Goal: Task Accomplishment & Management: Use online tool/utility

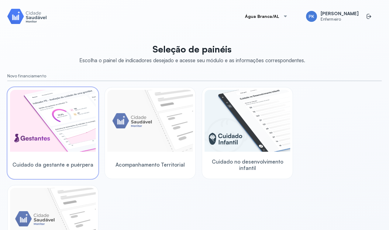
click at [66, 149] on img at bounding box center [53, 121] width 86 height 62
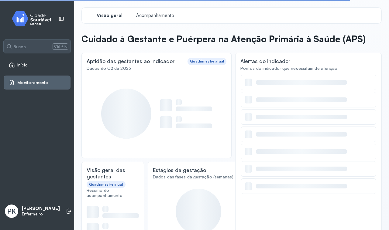
click at [36, 65] on link "Início" at bounding box center [37, 65] width 56 height 6
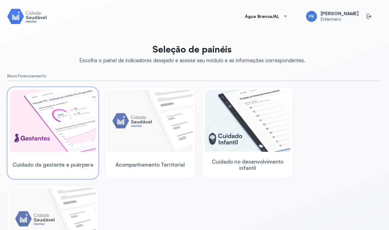
click at [70, 104] on img at bounding box center [53, 121] width 86 height 62
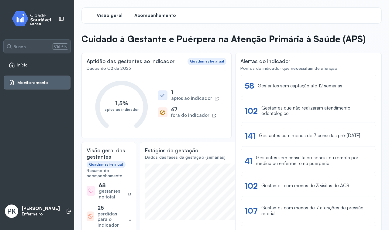
click at [162, 15] on span "Acompanhamento" at bounding box center [155, 16] width 42 height 6
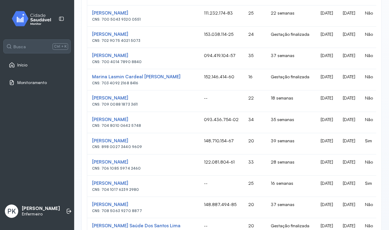
scroll to position [38, 0]
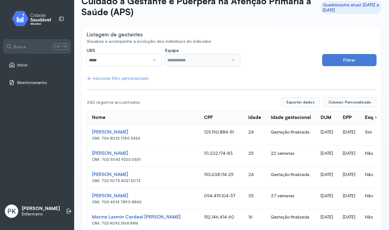
click at [105, 53] on label "UBS" at bounding box center [124, 51] width 75 height 7
click at [110, 59] on input "*****" at bounding box center [118, 60] width 63 height 12
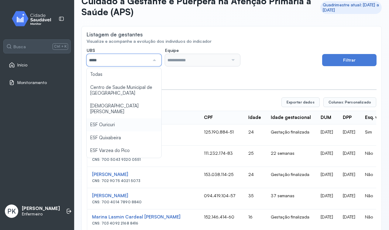
scroll to position [77, 0]
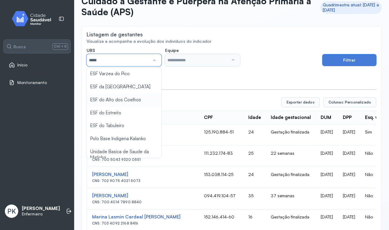
type input "*****"
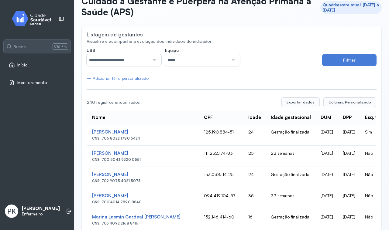
click at [172, 58] on input "*****" at bounding box center [196, 60] width 63 height 12
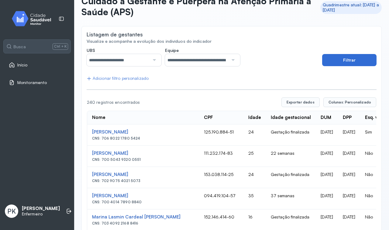
click at [347, 62] on button "Filtrar" at bounding box center [349, 60] width 54 height 12
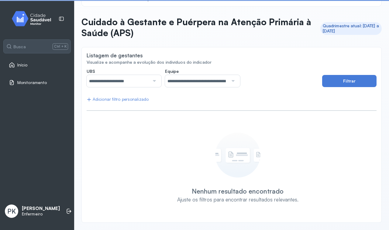
scroll to position [17, 0]
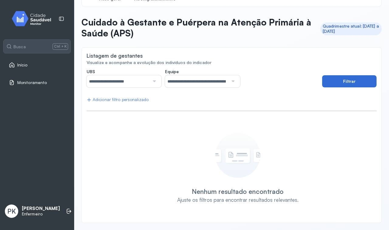
click at [330, 80] on button "Filtrar" at bounding box center [349, 81] width 54 height 12
click at [202, 81] on input "**********" at bounding box center [196, 81] width 63 height 12
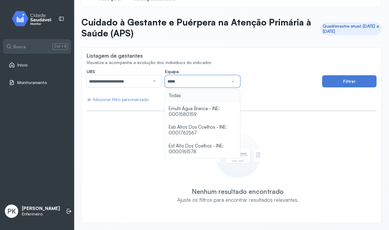
click at [176, 99] on div "**********" at bounding box center [232, 143] width 290 height 149
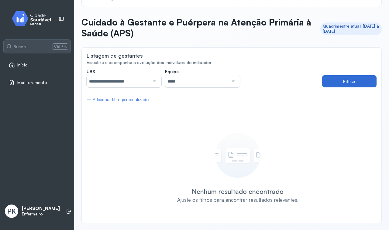
click at [334, 76] on button "Filtrar" at bounding box center [349, 81] width 54 height 12
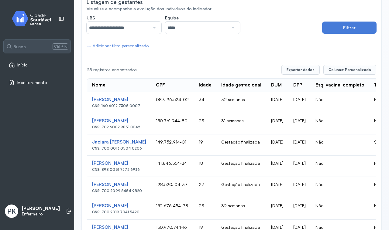
scroll to position [93, 0]
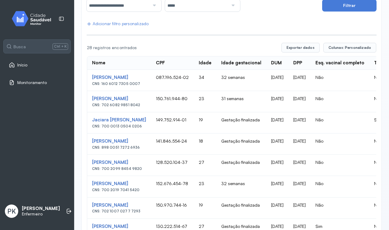
click at [257, 46] on div "28 registros encontrados" at bounding box center [182, 47] width 190 height 5
drag, startPoint x: 344, startPoint y: 65, endPoint x: 260, endPoint y: 65, distance: 83.2
click at [288, 181] on td "[DATE]" at bounding box center [277, 186] width 22 height 21
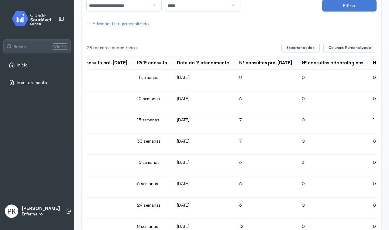
scroll to position [0, 425]
click at [333, 47] on span "Colunas: Personalizado" at bounding box center [349, 47] width 43 height 5
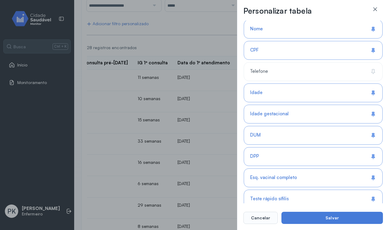
scroll to position [76, 0]
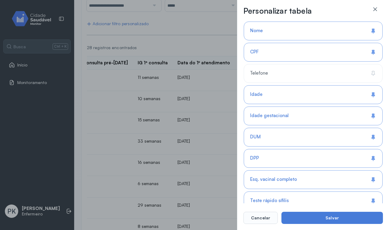
click at [371, 96] on icon at bounding box center [372, 94] width 3 height 3
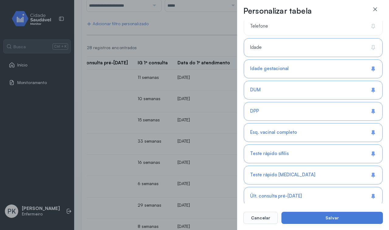
scroll to position [161, 0]
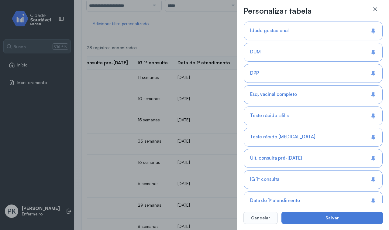
click at [371, 95] on icon at bounding box center [372, 94] width 2 height 4
click at [371, 114] on icon at bounding box center [373, 116] width 6 height 6
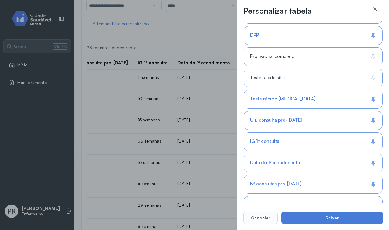
click at [371, 101] on icon at bounding box center [372, 98] width 3 height 3
click at [371, 132] on div "Últ. consulta pré-[DATE]" at bounding box center [313, 141] width 139 height 19
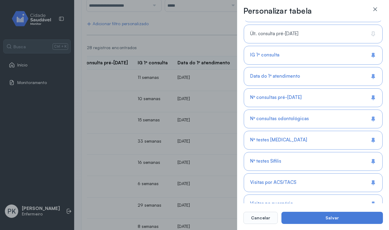
scroll to position [313, 0]
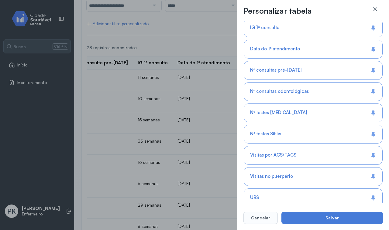
click at [373, 28] on icon at bounding box center [374, 28] width 2 height 4
click at [371, 52] on icon at bounding box center [373, 49] width 6 height 6
click at [371, 74] on icon at bounding box center [373, 70] width 6 height 6
click at [371, 93] on icon at bounding box center [372, 91] width 3 height 3
click at [372, 125] on div "Nº testes [MEDICAL_DATA]" at bounding box center [313, 134] width 139 height 19
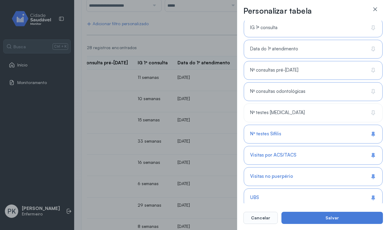
click at [373, 136] on icon at bounding box center [374, 134] width 2 height 4
click at [371, 167] on div "Visitas por ACS/TACS" at bounding box center [313, 176] width 139 height 19
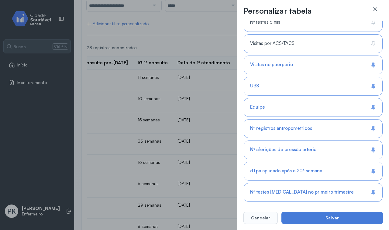
scroll to position [427, 0]
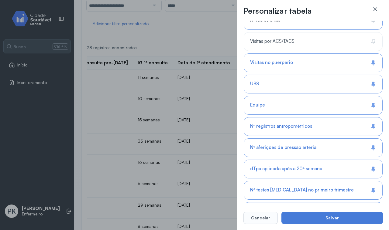
click at [371, 66] on icon at bounding box center [373, 63] width 6 height 6
click at [371, 87] on icon at bounding box center [373, 84] width 6 height 6
click at [372, 107] on icon at bounding box center [372, 104] width 3 height 3
click at [372, 128] on icon at bounding box center [372, 126] width 3 height 3
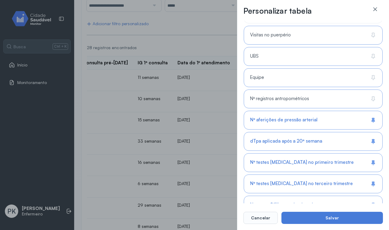
scroll to position [541, 0]
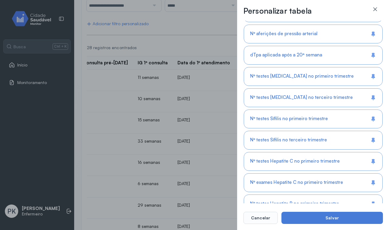
click at [370, 37] on icon at bounding box center [373, 34] width 6 height 6
click at [369, 67] on div "dTpa aplicada após a 20ª semana" at bounding box center [313, 76] width 139 height 19
click at [372, 88] on div "Nº testes [MEDICAL_DATA] no primeiro trimestre" at bounding box center [313, 97] width 139 height 19
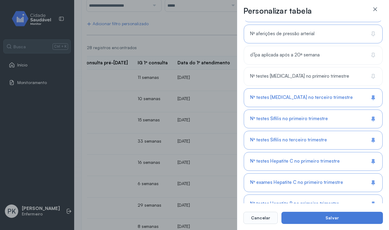
click at [372, 110] on div "Nº testes [MEDICAL_DATA] no terceiro trimestre" at bounding box center [313, 119] width 139 height 19
click at [374, 121] on icon at bounding box center [373, 119] width 6 height 6
click at [374, 143] on icon at bounding box center [373, 140] width 6 height 6
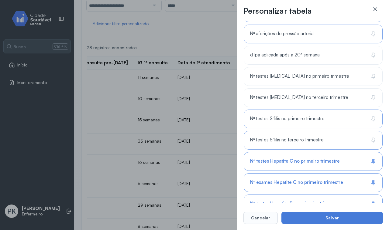
click at [374, 165] on icon at bounding box center [373, 162] width 6 height 6
click at [374, 195] on div "Nº exames Hepatite C no primeiro trimestre" at bounding box center [313, 204] width 139 height 19
click at [261, 216] on button "Cancelar" at bounding box center [260, 218] width 34 height 12
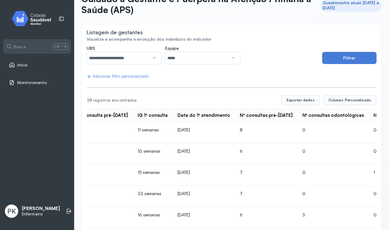
scroll to position [0, 0]
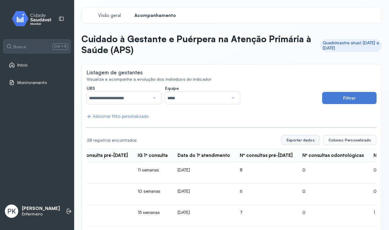
click at [305, 142] on button "Exportar dados" at bounding box center [300, 140] width 38 height 10
